Goal: Task Accomplishment & Management: Complete application form

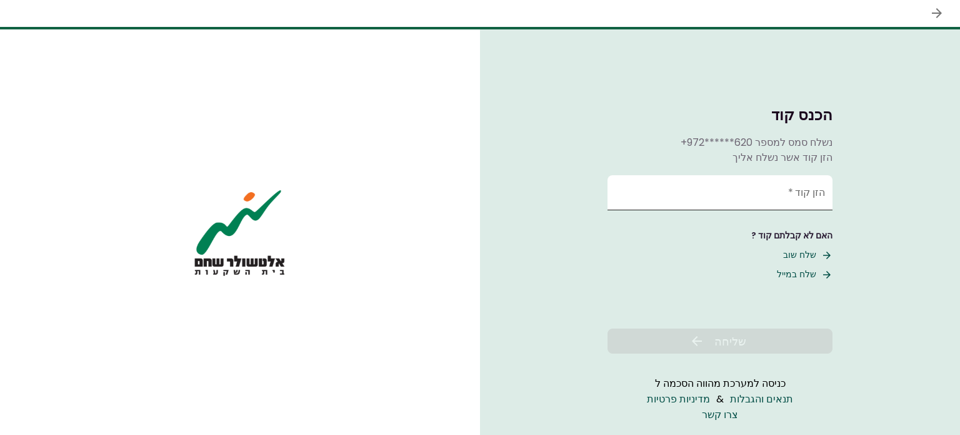
click at [766, 199] on input "הזן קוד   *" at bounding box center [720, 192] width 225 height 35
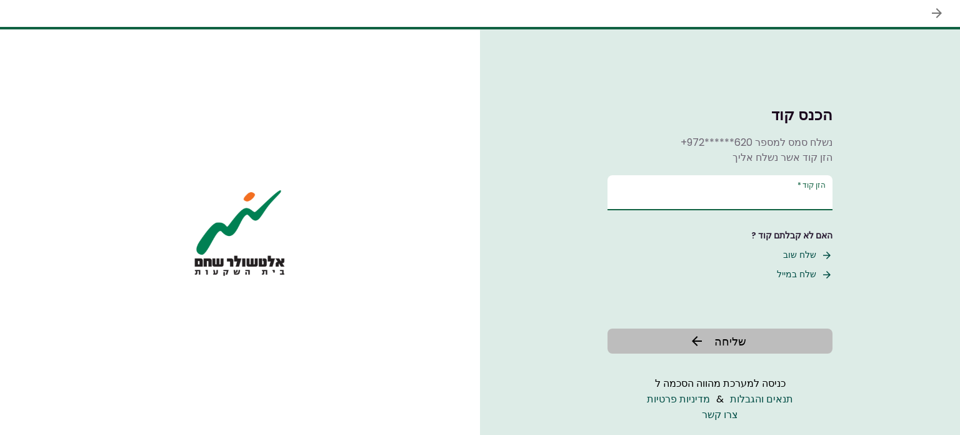
type input "******"
click at [743, 339] on span "שליחה" at bounding box center [731, 341] width 32 height 17
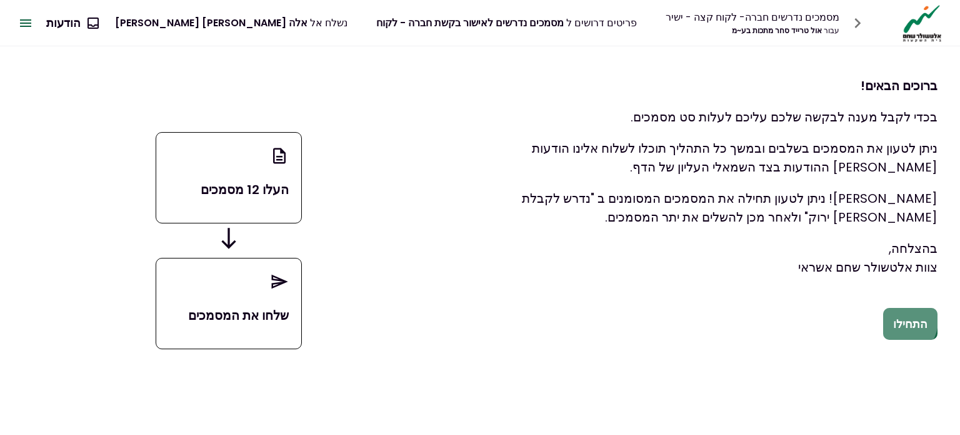
click at [903, 321] on button "התחילו" at bounding box center [910, 324] width 54 height 33
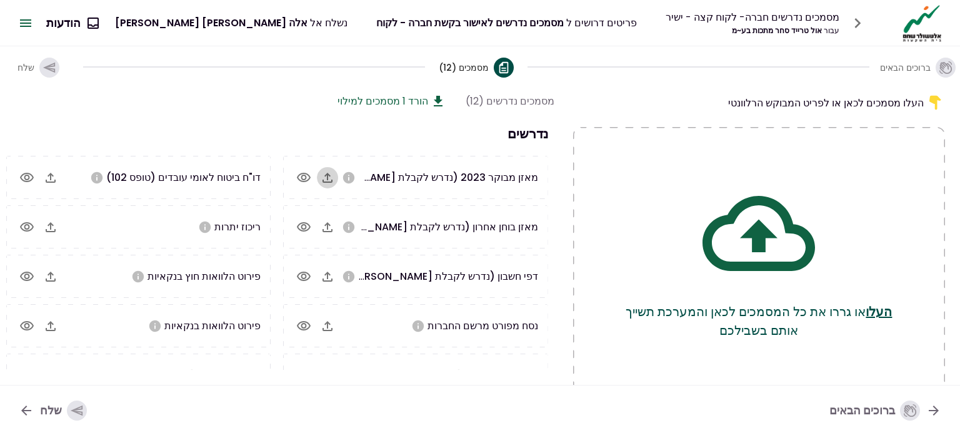
click at [333, 181] on icon "button" at bounding box center [328, 178] width 10 height 10
click at [328, 225] on icon "button" at bounding box center [327, 226] width 15 height 15
click at [329, 227] on icon "button" at bounding box center [328, 227] width 10 height 10
click at [326, 321] on icon "button" at bounding box center [327, 325] width 15 height 15
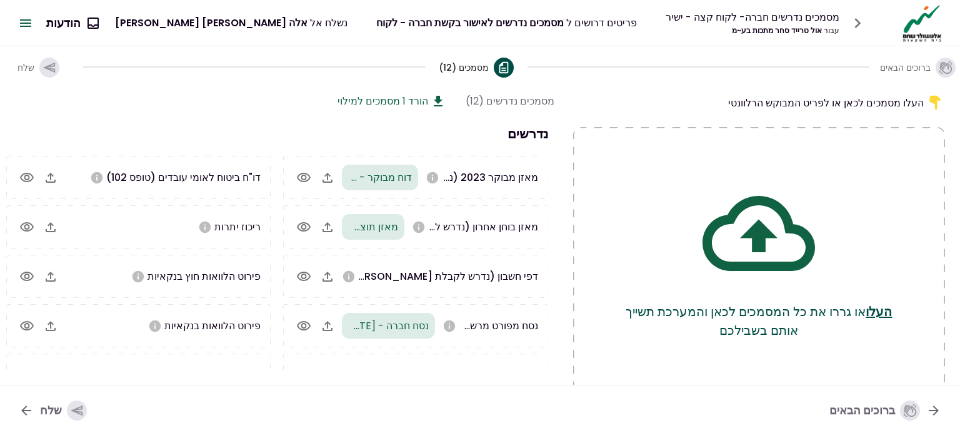
click at [327, 277] on icon "button" at bounding box center [327, 276] width 15 height 15
click at [51, 226] on icon "button" at bounding box center [50, 226] width 15 height 15
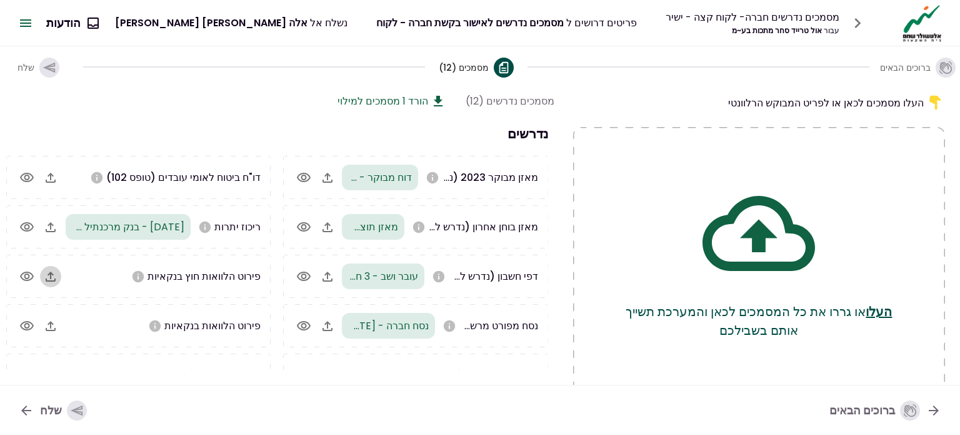
click at [55, 278] on icon "button" at bounding box center [50, 276] width 15 height 15
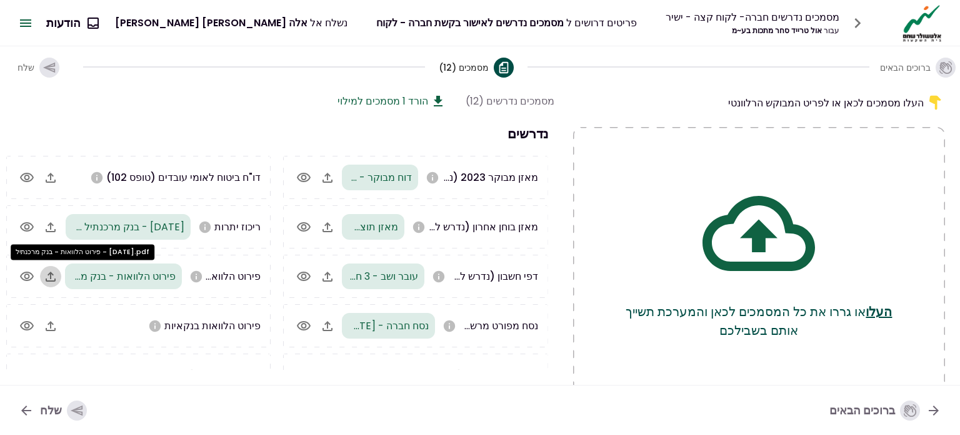
drag, startPoint x: 153, startPoint y: 277, endPoint x: 57, endPoint y: 277, distance: 95.7
click at [57, 277] on icon "button" at bounding box center [50, 276] width 15 height 15
click at [53, 326] on icon "button" at bounding box center [51, 326] width 10 height 10
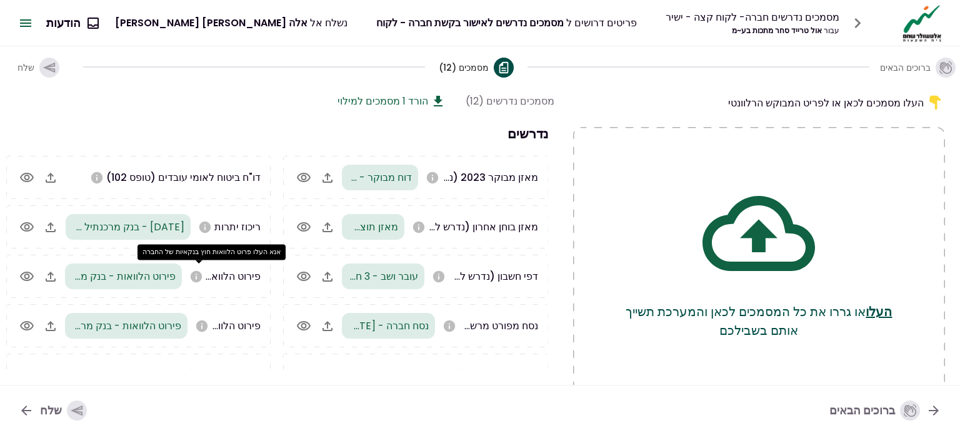
click at [199, 279] on icon "אנא העלו פרוט הלוואות חוץ בנקאיות של החברה" at bounding box center [196, 275] width 11 height 11
click at [196, 274] on icon "אנא העלו פרוט הלוואות חוץ בנקאיות של החברה" at bounding box center [196, 275] width 11 height 11
click at [52, 274] on icon "button" at bounding box center [50, 276] width 15 height 15
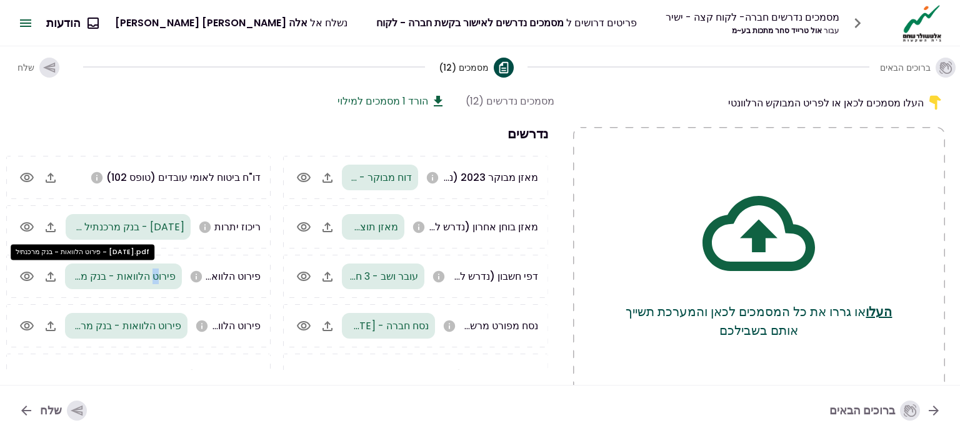
drag, startPoint x: 163, startPoint y: 268, endPoint x: 158, endPoint y: 277, distance: 9.8
click at [158, 277] on span "פירוט הלוואות - בנק מרכנתיל - [DATE].pdf" at bounding box center [81, 276] width 188 height 14
drag, startPoint x: 180, startPoint y: 279, endPoint x: 205, endPoint y: 293, distance: 28.8
click at [181, 279] on div "פירוט הלוואות - בנק מרכנתיל - [DATE].pdf" at bounding box center [123, 276] width 117 height 26
click at [200, 359] on div "דוח עושר אישי" at bounding box center [138, 374] width 264 height 43
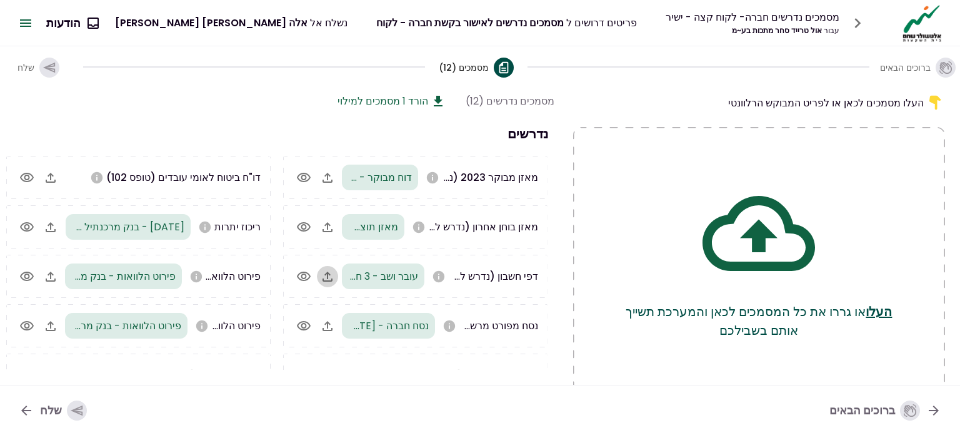
click at [328, 275] on icon "button" at bounding box center [327, 276] width 15 height 15
click at [52, 229] on icon "button" at bounding box center [50, 226] width 15 height 15
click at [30, 274] on icon "button" at bounding box center [26, 276] width 15 height 15
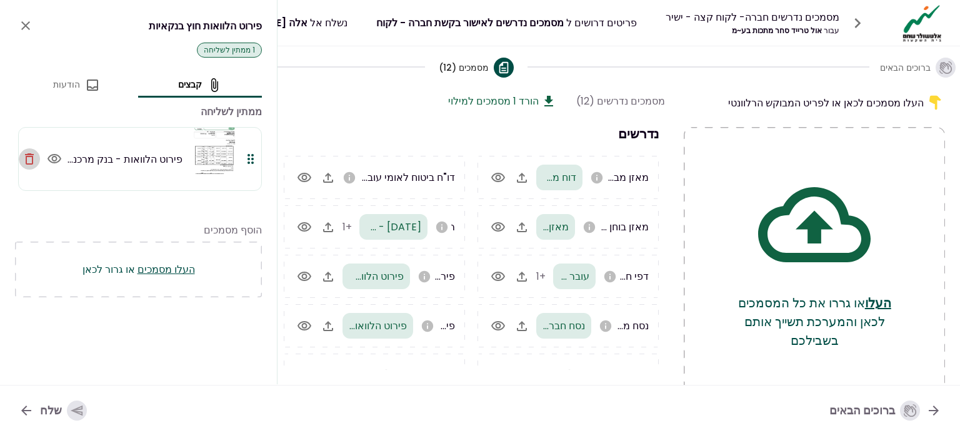
click at [30, 161] on icon "button" at bounding box center [29, 158] width 15 height 15
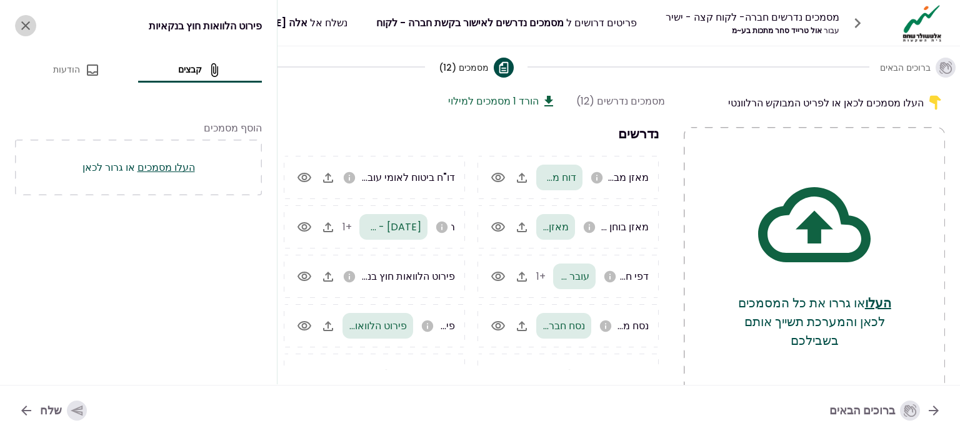
click at [26, 27] on icon "close" at bounding box center [25, 25] width 9 height 9
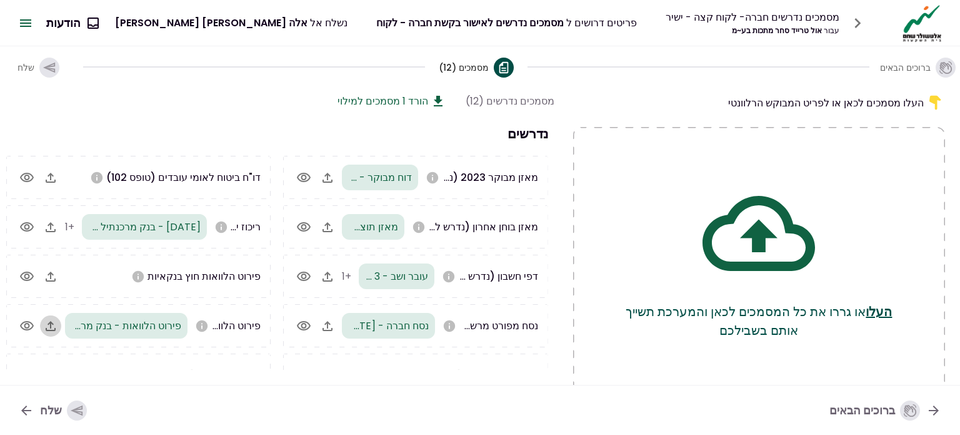
click at [57, 326] on icon "button" at bounding box center [50, 325] width 15 height 15
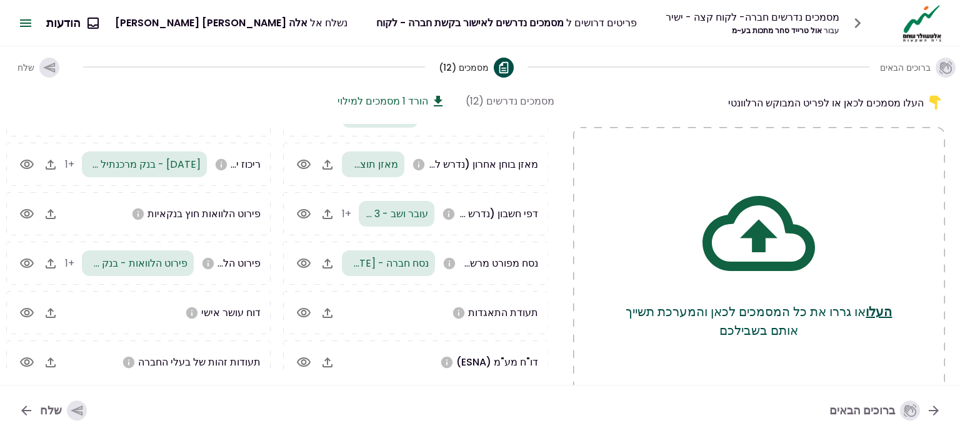
scroll to position [76, 0]
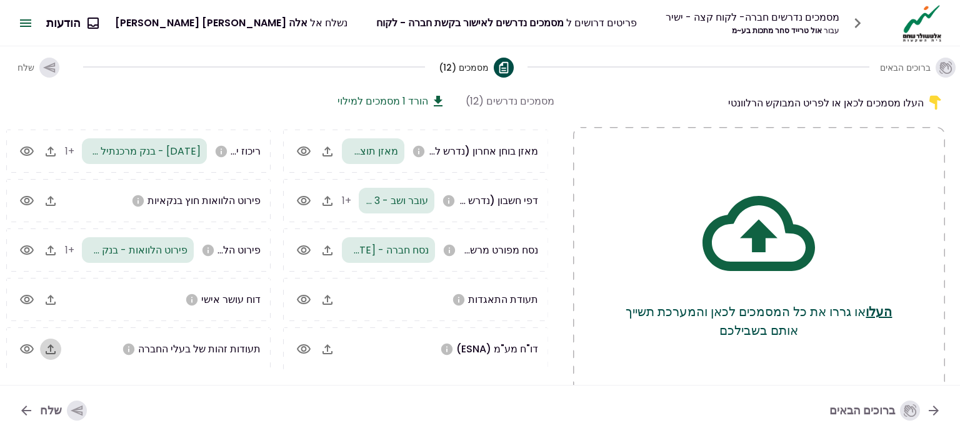
click at [55, 346] on icon "button" at bounding box center [50, 348] width 15 height 15
click at [328, 296] on icon "button" at bounding box center [328, 299] width 10 height 10
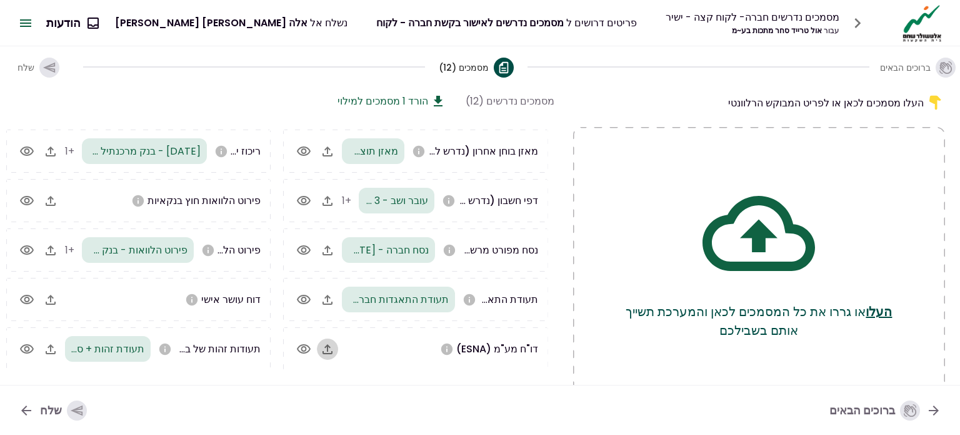
click at [328, 347] on icon "button" at bounding box center [328, 349] width 10 height 10
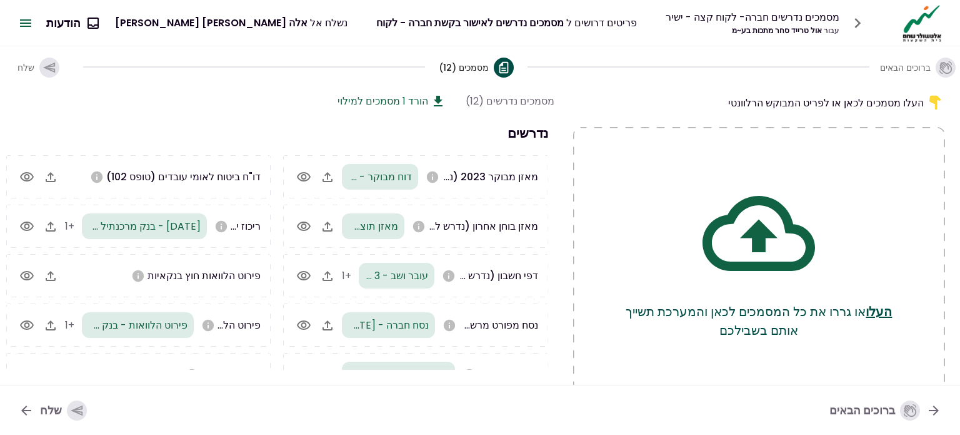
scroll to position [0, 0]
click at [345, 273] on span "+1" at bounding box center [346, 276] width 9 height 14
click at [328, 277] on icon "button" at bounding box center [328, 276] width 10 height 10
click at [383, 275] on span "עובר ושב - 3 חודשים - [DATE].pdf" at bounding box center [354, 276] width 151 height 14
click at [53, 228] on icon "button" at bounding box center [51, 227] width 10 height 10
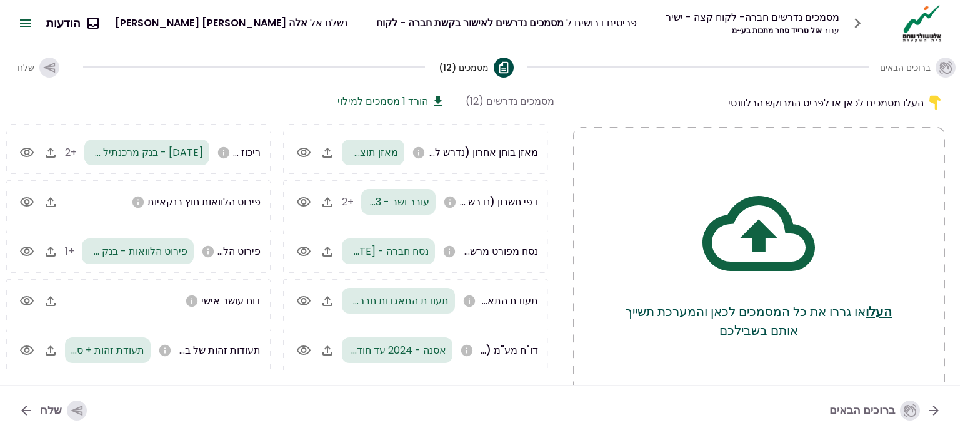
scroll to position [76, 0]
click at [71, 409] on icon "button" at bounding box center [77, 410] width 12 height 11
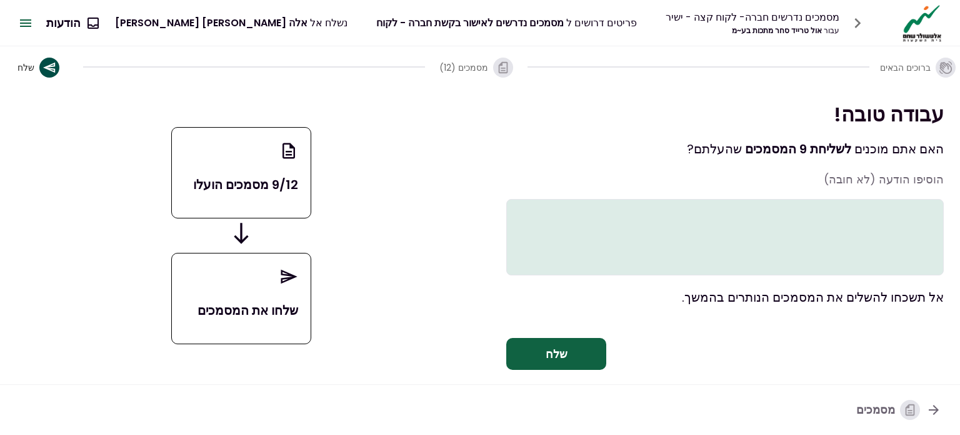
click at [920, 207] on textarea at bounding box center [725, 237] width 438 height 76
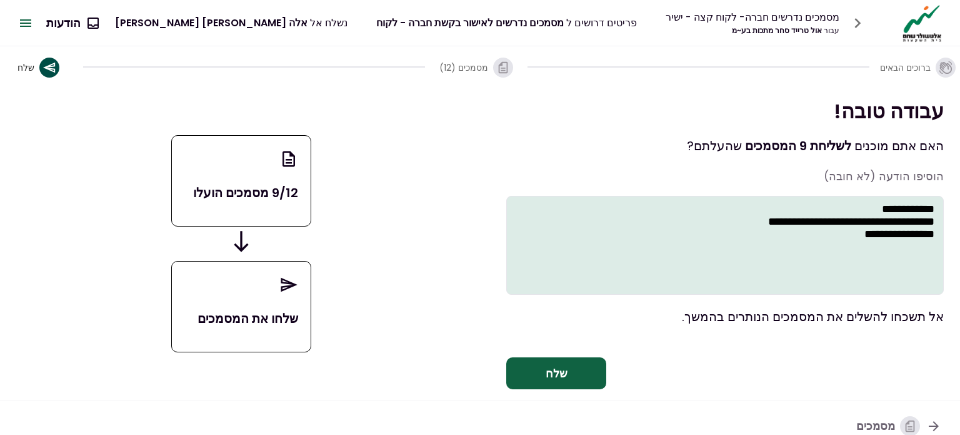
type textarea "**********"
click at [553, 371] on button "שלח" at bounding box center [556, 373] width 100 height 33
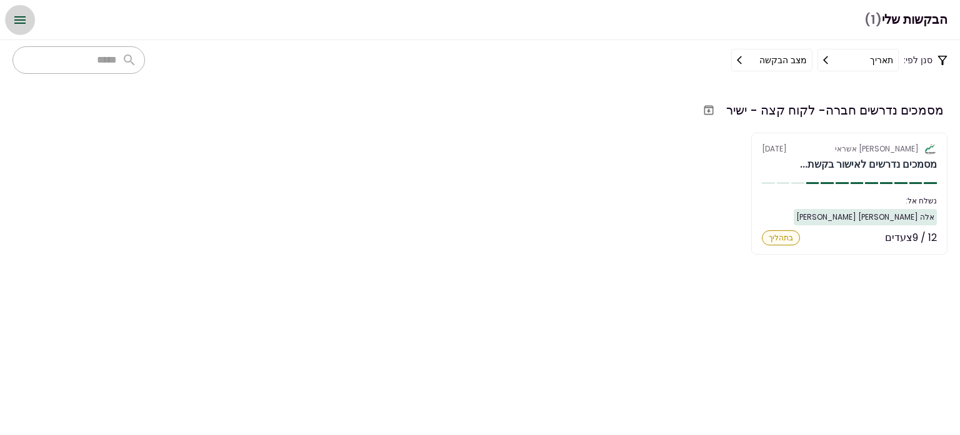
click at [16, 22] on icon "Open menu" at bounding box center [19, 20] width 11 height 8
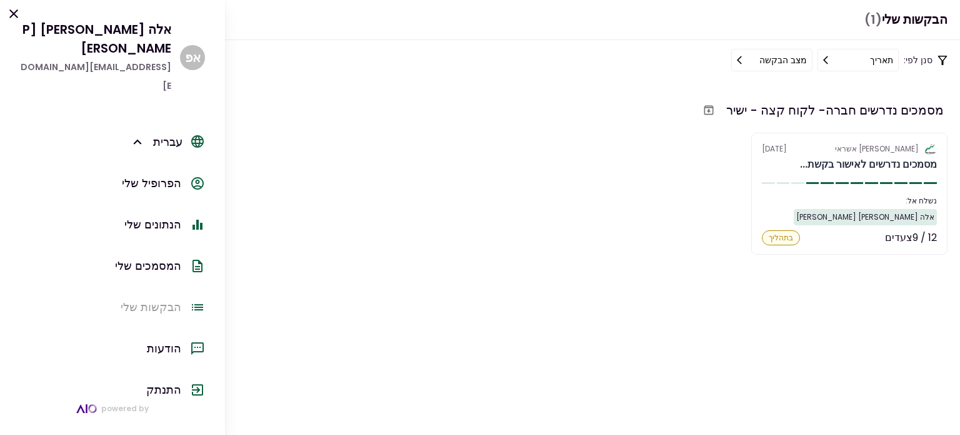
click at [127, 174] on div "הפרופיל שלי" at bounding box center [151, 183] width 59 height 19
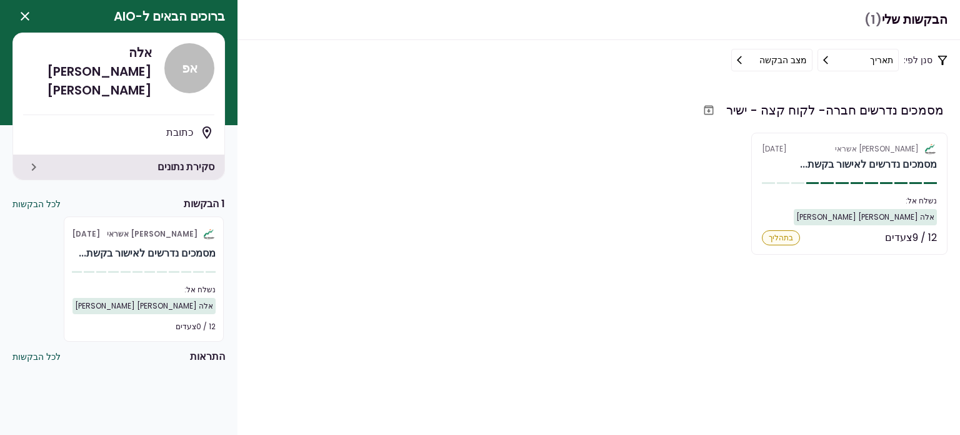
click at [193, 68] on div "א פ" at bounding box center [189, 68] width 50 height 50
click at [190, 84] on div "א פ" at bounding box center [189, 68] width 50 height 50
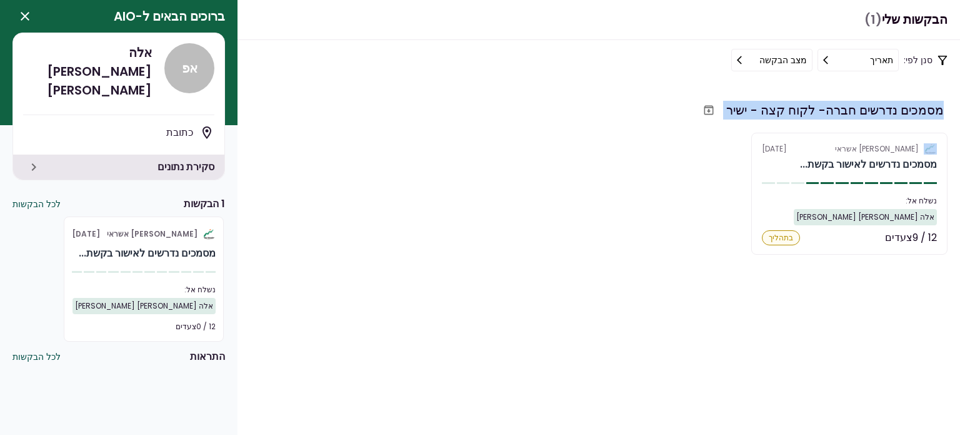
click at [274, 79] on div "סנן לפי: תאריך מצב הבקשה מסמכים נדרשים חברה- לקוח קצה - ישיר אלטשולר שחם אשראי …" at bounding box center [480, 237] width 960 height 395
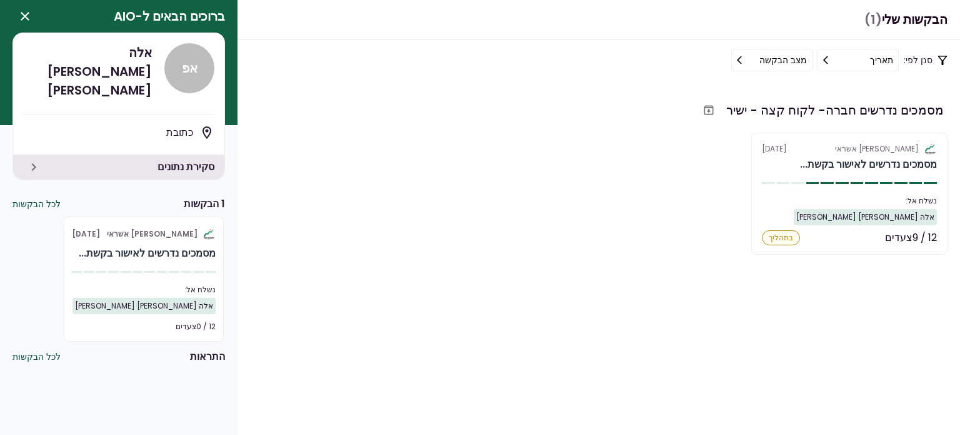
click at [274, 80] on section "מסמכים נדרשים חברה- לקוח קצה - ישיר אלטשולר שחם אשראי [DATE] מסמכים נדרשים לאיש…" at bounding box center [480, 257] width 960 height 354
